Goal: Transaction & Acquisition: Subscribe to service/newsletter

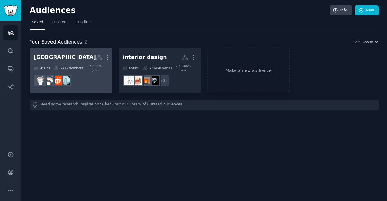
click at [66, 56] on h2 "[GEOGRAPHIC_DATA] More" at bounding box center [71, 57] width 74 height 11
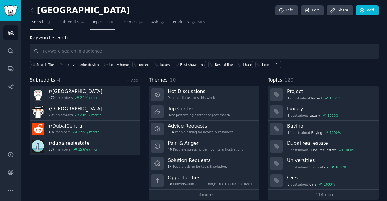
click at [93, 25] on link "Topics 120" at bounding box center [102, 24] width 25 height 12
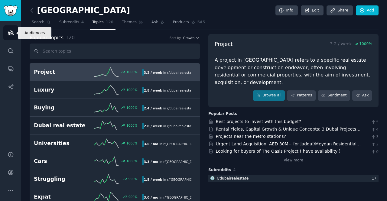
click at [11, 37] on link "Audiences" at bounding box center [10, 32] width 15 height 15
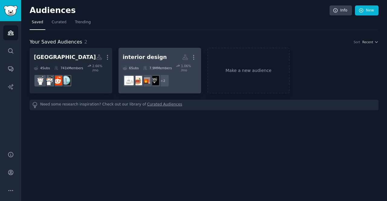
click at [158, 56] on h2 "interior design More" at bounding box center [160, 57] width 74 height 11
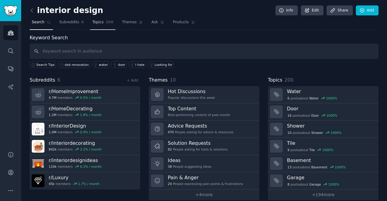
click at [93, 21] on span "Topics" at bounding box center [97, 22] width 11 height 5
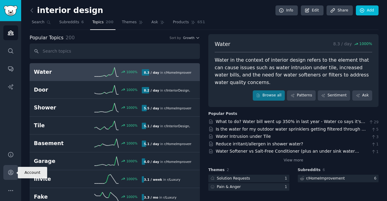
click at [5, 172] on link "Account" at bounding box center [10, 172] width 15 height 15
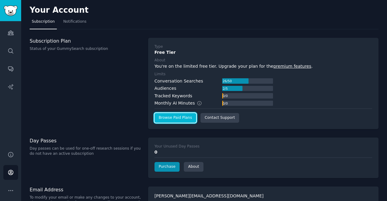
click at [171, 120] on link "Browse Paid Plans" at bounding box center [175, 118] width 42 height 10
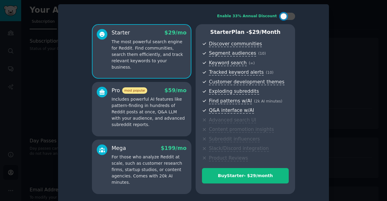
click at [352, 22] on div at bounding box center [193, 100] width 387 height 201
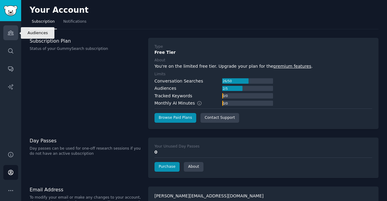
click at [5, 33] on link "Audiences" at bounding box center [10, 32] width 15 height 15
